Goal: Find specific page/section: Find specific page/section

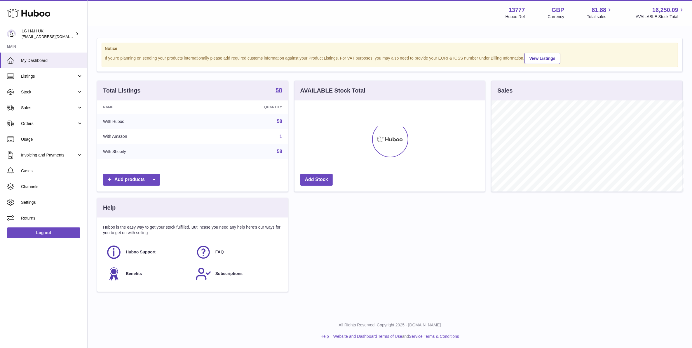
scroll to position [291856, 291756]
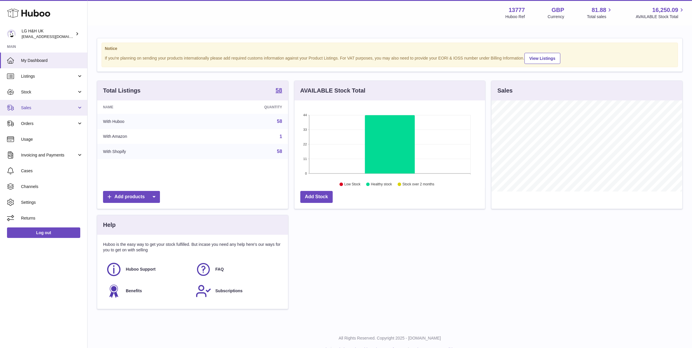
click at [50, 114] on link "Sales" at bounding box center [43, 108] width 87 height 16
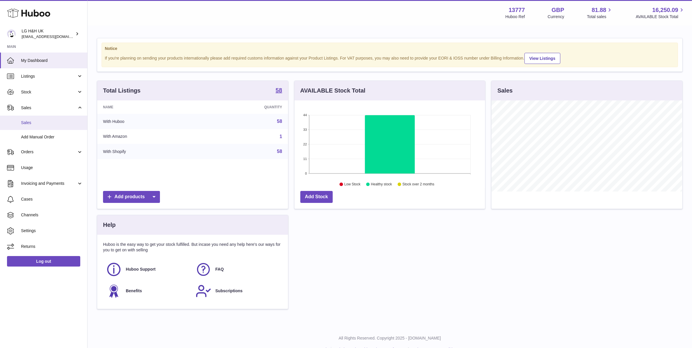
click at [46, 122] on span "Sales" at bounding box center [52, 123] width 62 height 6
